Goal: Task Accomplishment & Management: Use online tool/utility

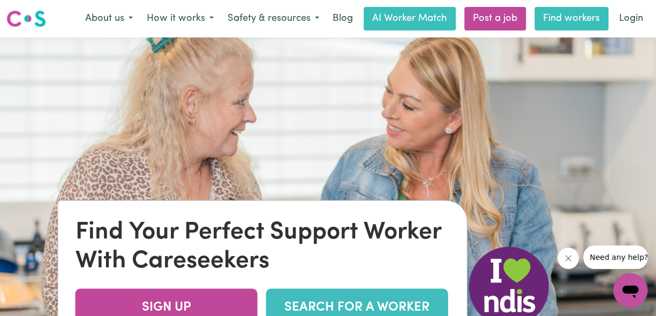
click at [571, 22] on link "Find workers" at bounding box center [571, 19] width 74 height 24
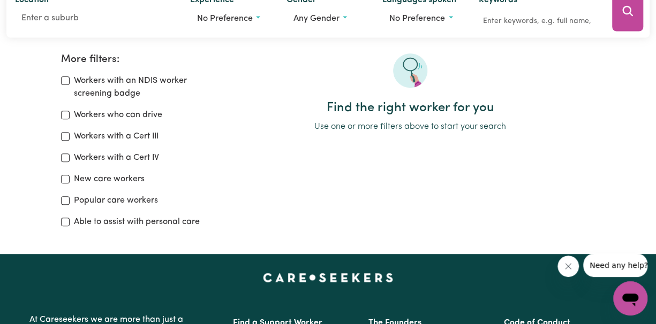
scroll to position [142, 0]
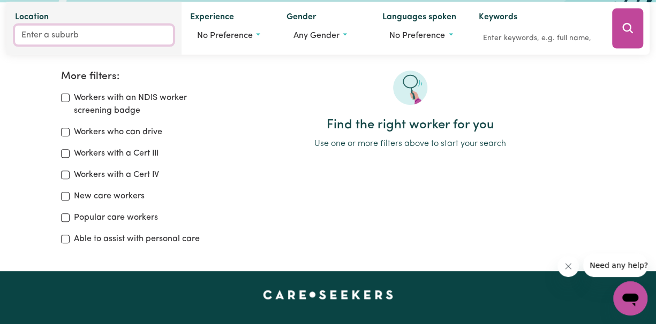
click at [56, 38] on input "Location" at bounding box center [94, 35] width 158 height 19
paste input "4509"
type input "4509"
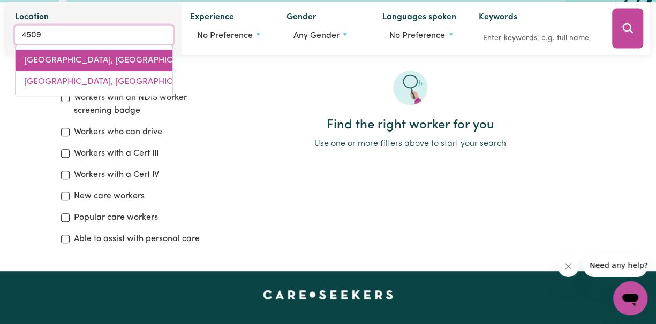
click at [67, 63] on span "[GEOGRAPHIC_DATA], [GEOGRAPHIC_DATA], 4509" at bounding box center [124, 60] width 200 height 9
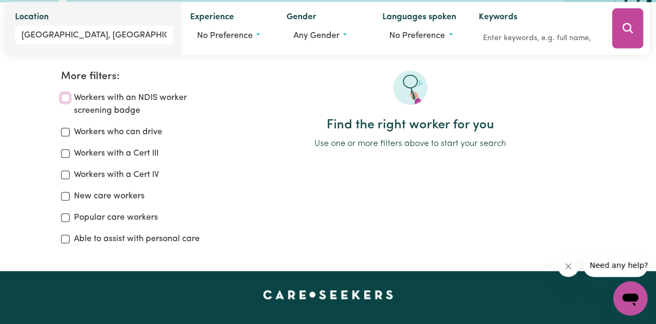
click at [65, 98] on input "Workers with an NDIS worker screening badge" at bounding box center [65, 98] width 9 height 9
checkbox input "true"
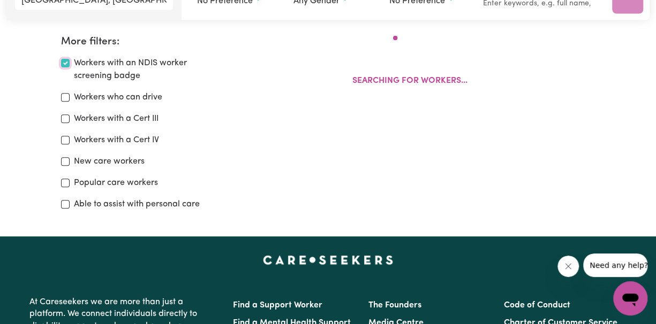
scroll to position [179, 0]
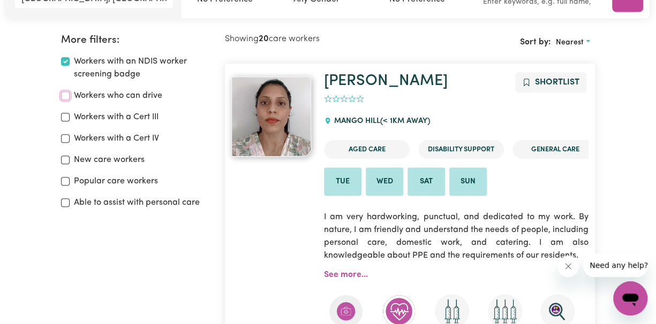
click at [66, 96] on input "Workers who can drive" at bounding box center [65, 96] width 9 height 9
checkbox input "true"
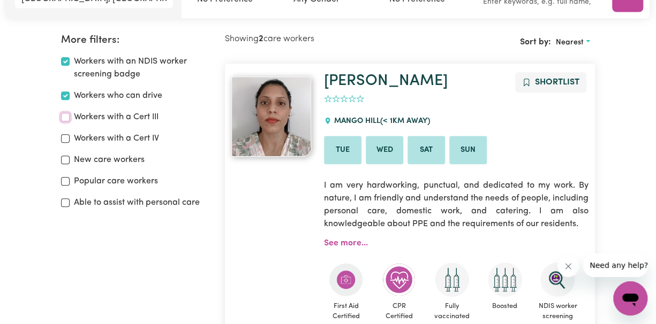
click at [65, 118] on input "Workers with a Cert III" at bounding box center [65, 117] width 9 height 9
checkbox input "true"
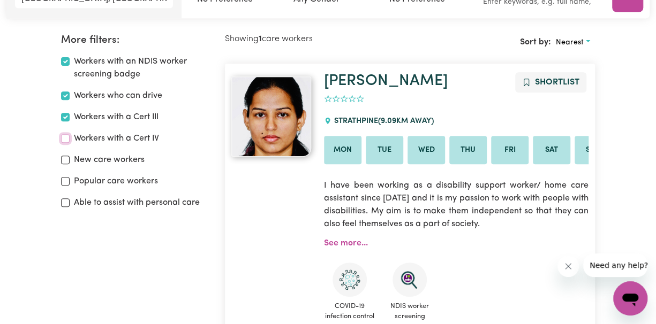
drag, startPoint x: 64, startPoint y: 139, endPoint x: 66, endPoint y: 155, distance: 16.2
click at [64, 139] on input "Workers with a Cert IV" at bounding box center [65, 138] width 9 height 9
checkbox input "true"
drag, startPoint x: 65, startPoint y: 160, endPoint x: 65, endPoint y: 168, distance: 8.0
click at [65, 160] on input "New care workers" at bounding box center [65, 160] width 9 height 9
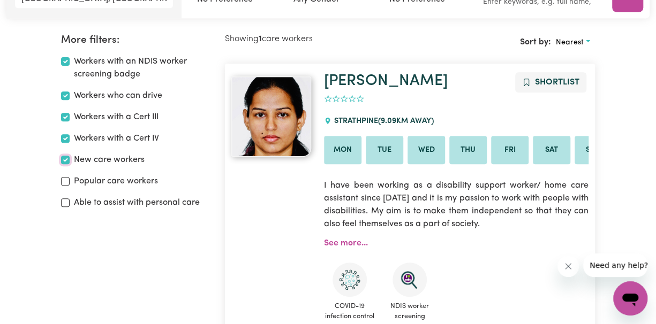
checkbox input "true"
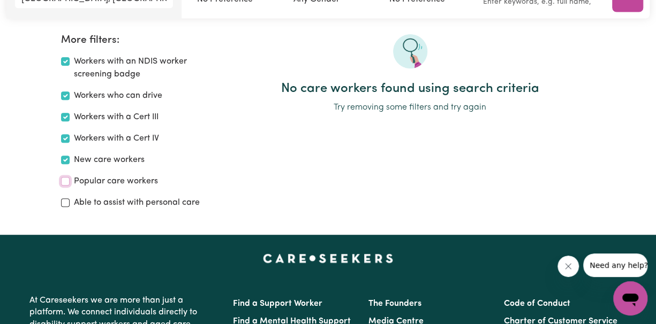
click at [66, 181] on input "Popular care workers" at bounding box center [65, 181] width 9 height 9
checkbox input "true"
click at [65, 204] on input "Able to assist with personal care" at bounding box center [65, 203] width 9 height 9
checkbox input "true"
click at [64, 183] on input "Popular care workers" at bounding box center [65, 181] width 9 height 9
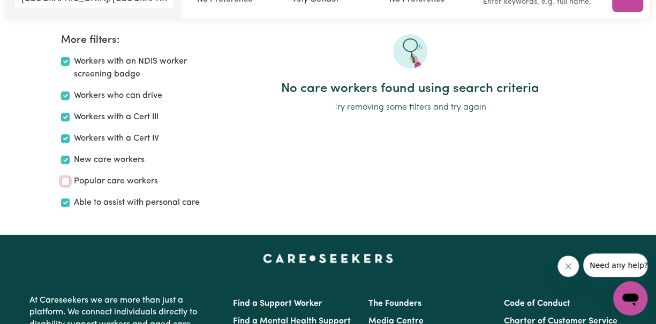
checkbox input "false"
click at [65, 161] on input "New care workers" at bounding box center [65, 160] width 9 height 9
checkbox input "false"
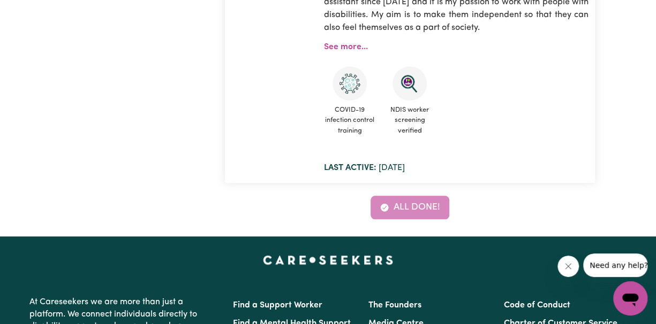
scroll to position [393, 0]
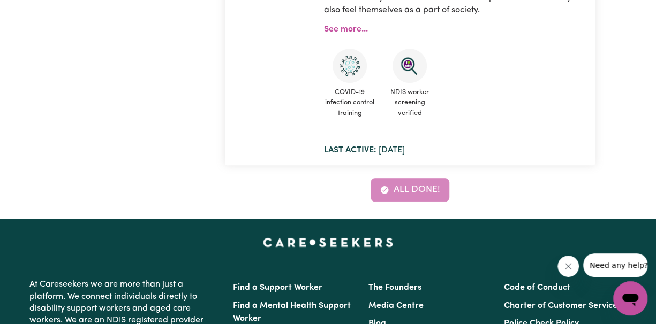
click at [421, 194] on div "All done!" at bounding box center [410, 190] width 370 height 24
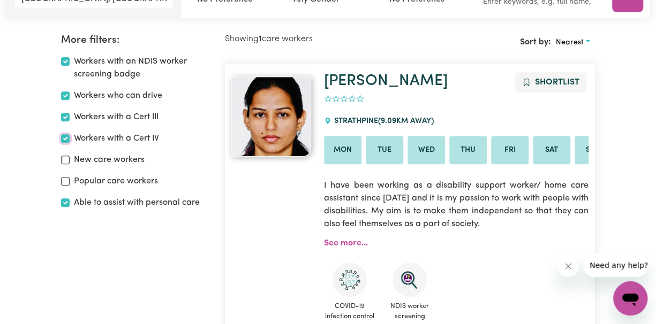
click at [64, 140] on input "Workers with a Cert IV" at bounding box center [65, 138] width 9 height 9
checkbox input "false"
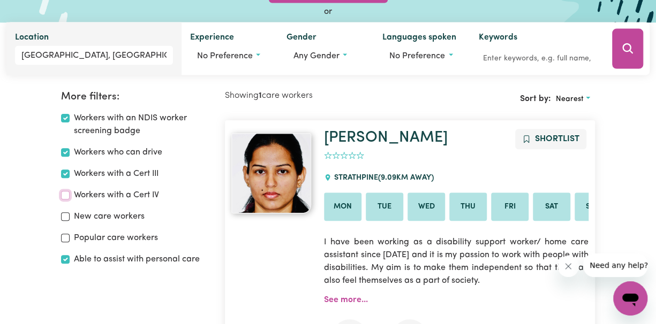
scroll to position [36, 0]
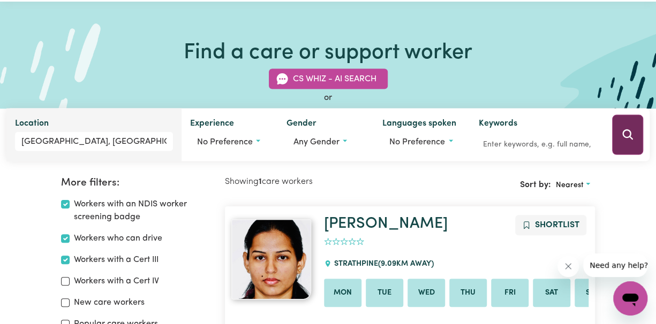
click at [631, 135] on icon "Search" at bounding box center [627, 135] width 10 height 10
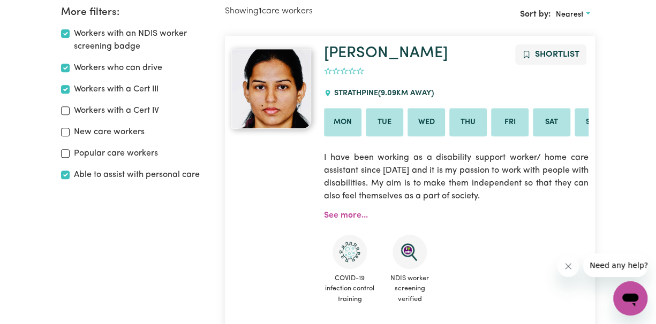
scroll to position [214, 0]
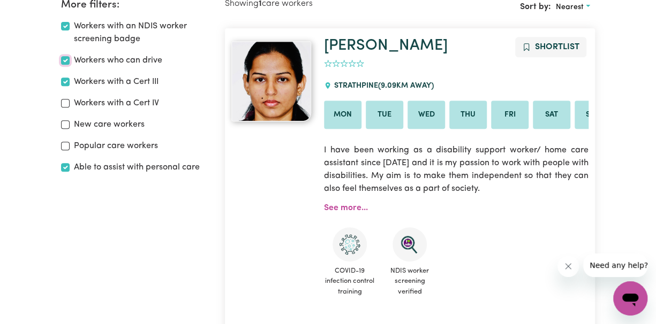
click at [66, 59] on input "Workers who can drive" at bounding box center [65, 60] width 9 height 9
checkbox input "false"
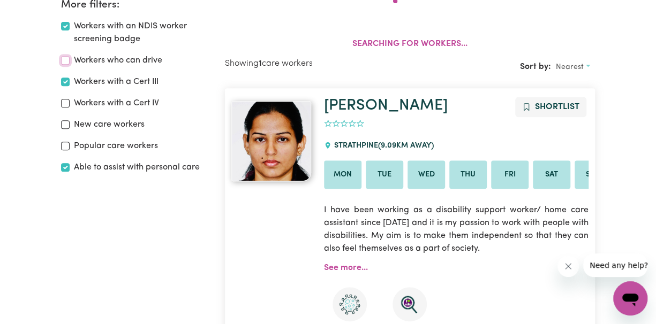
scroll to position [179, 0]
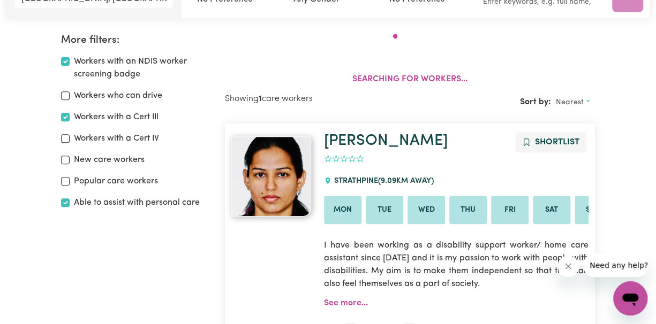
drag, startPoint x: 64, startPoint y: 81, endPoint x: 63, endPoint y: 88, distance: 7.6
click at [64, 83] on div "Workers with an NDIS worker screening badge Workers who can drive Workers with …" at bounding box center [136, 132] width 151 height 154
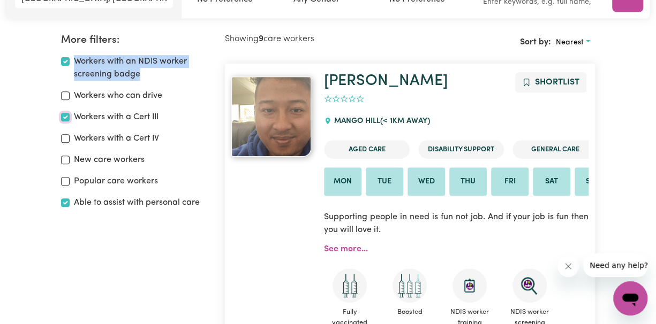
click at [65, 116] on input "Workers with a Cert III" at bounding box center [65, 117] width 9 height 9
checkbox input "false"
click at [69, 204] on input "Able to assist with personal care" at bounding box center [65, 203] width 9 height 9
checkbox input "false"
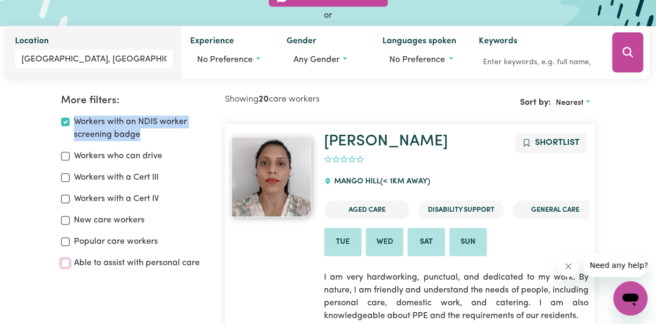
scroll to position [214, 0]
